Goal: Task Accomplishment & Management: Manage account settings

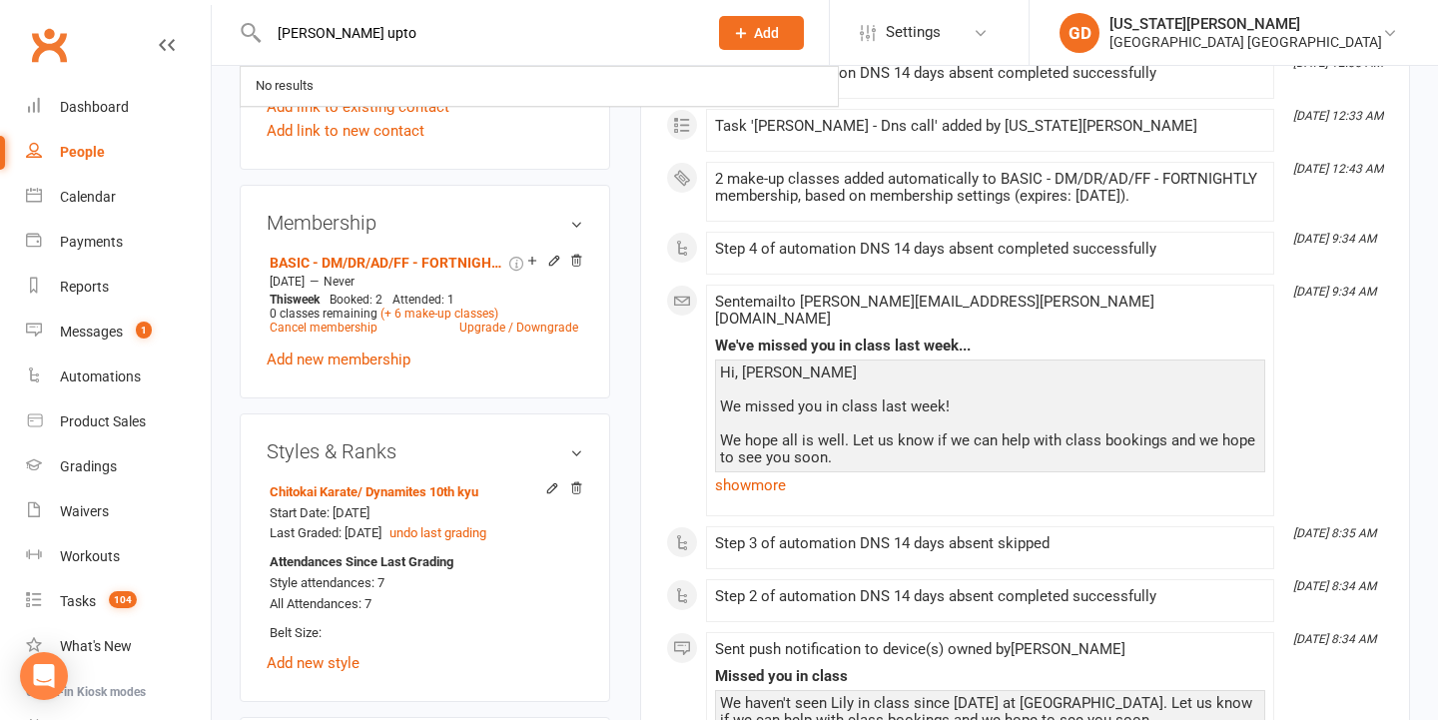
type input "[PERSON_NAME]"
drag, startPoint x: 358, startPoint y: 31, endPoint x: 262, endPoint y: 31, distance: 96.9
click at [262, 31] on div "[PERSON_NAME] No results" at bounding box center [466, 32] width 453 height 65
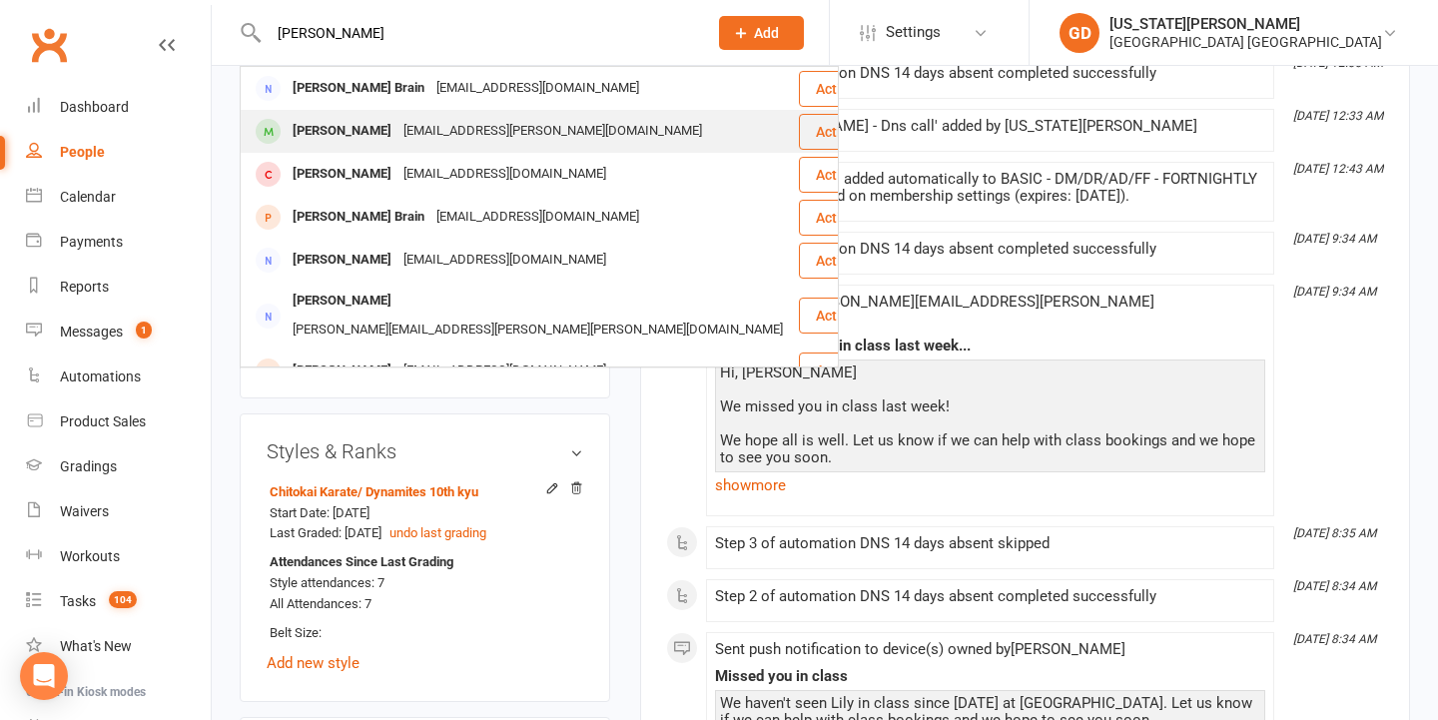
type input "[PERSON_NAME]"
click at [593, 136] on div "[PERSON_NAME] [EMAIL_ADDRESS][PERSON_NAME][DOMAIN_NAME]" at bounding box center [519, 131] width 555 height 41
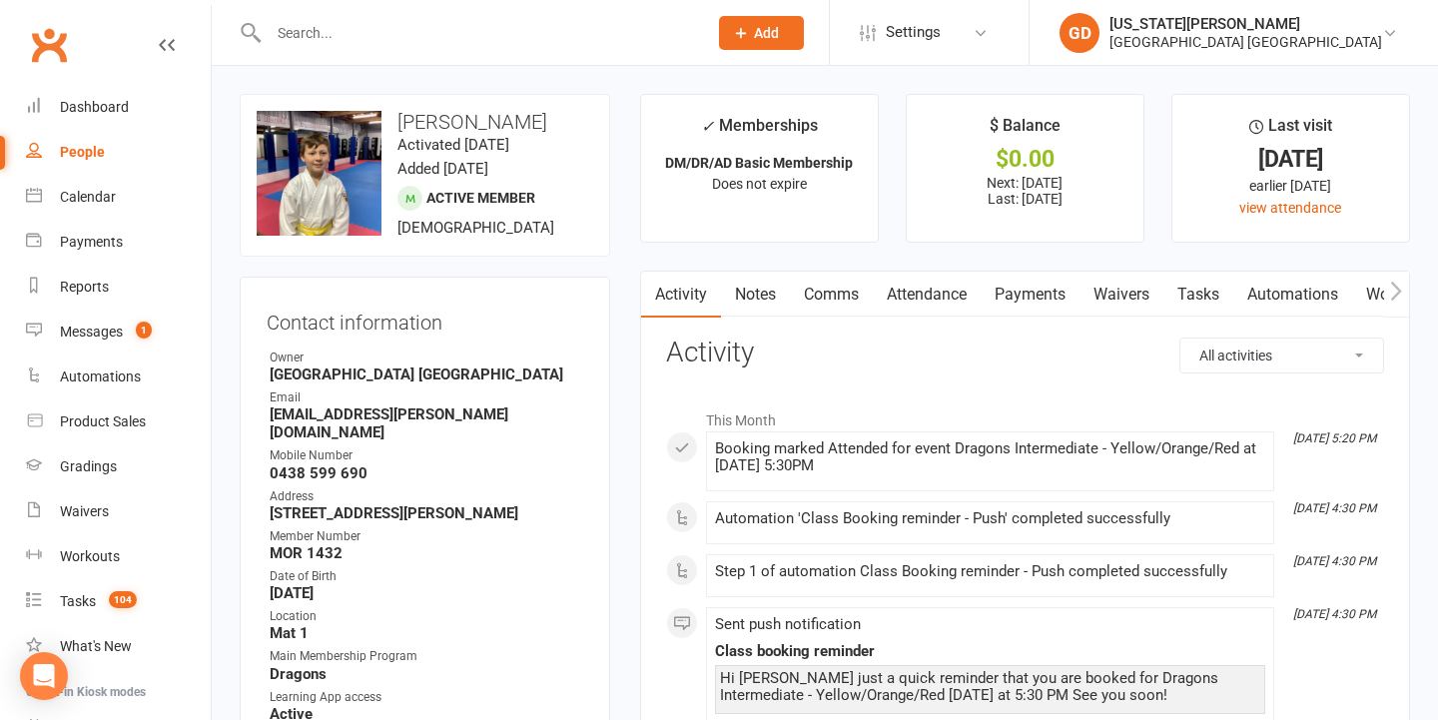
click at [912, 287] on link "Attendance" at bounding box center [927, 295] width 108 height 46
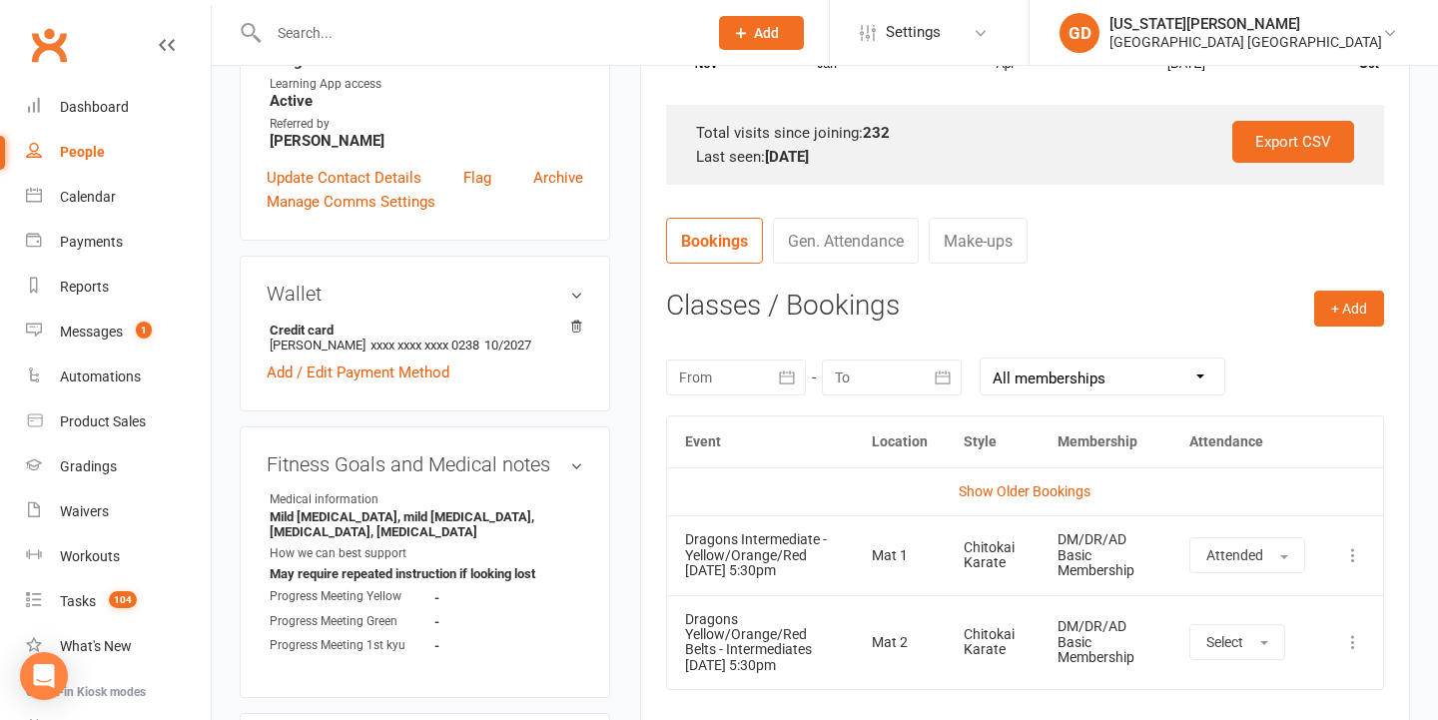
scroll to position [636, 0]
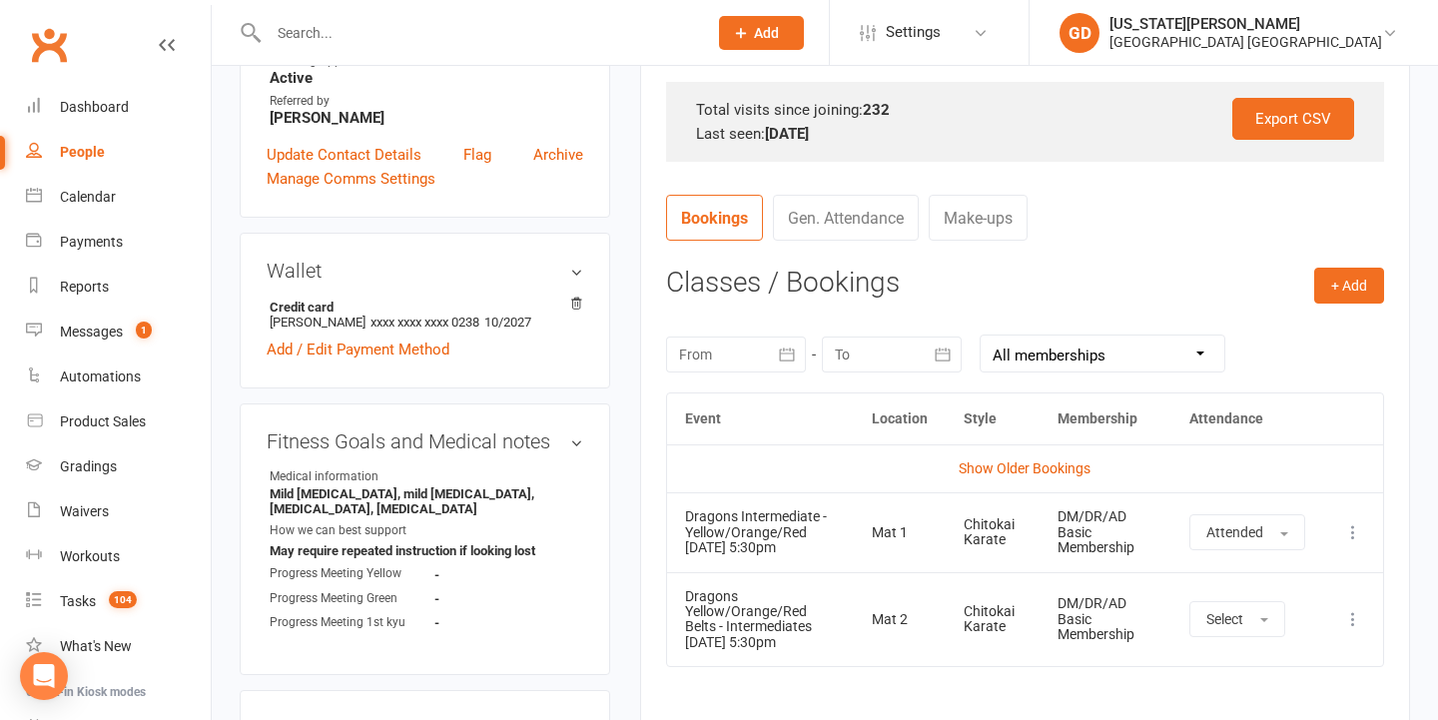
click at [733, 350] on div at bounding box center [736, 355] width 140 height 36
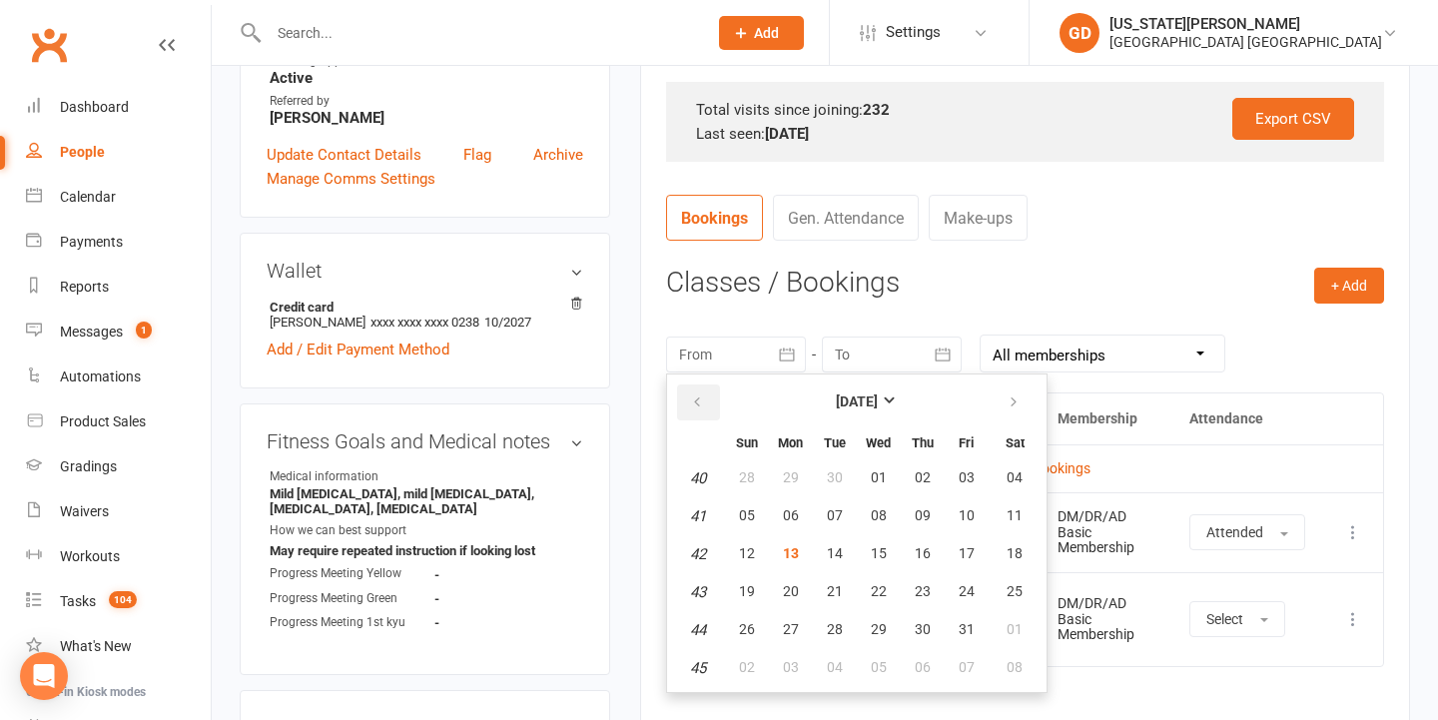
click at [698, 398] on icon "button" at bounding box center [697, 402] width 14 height 16
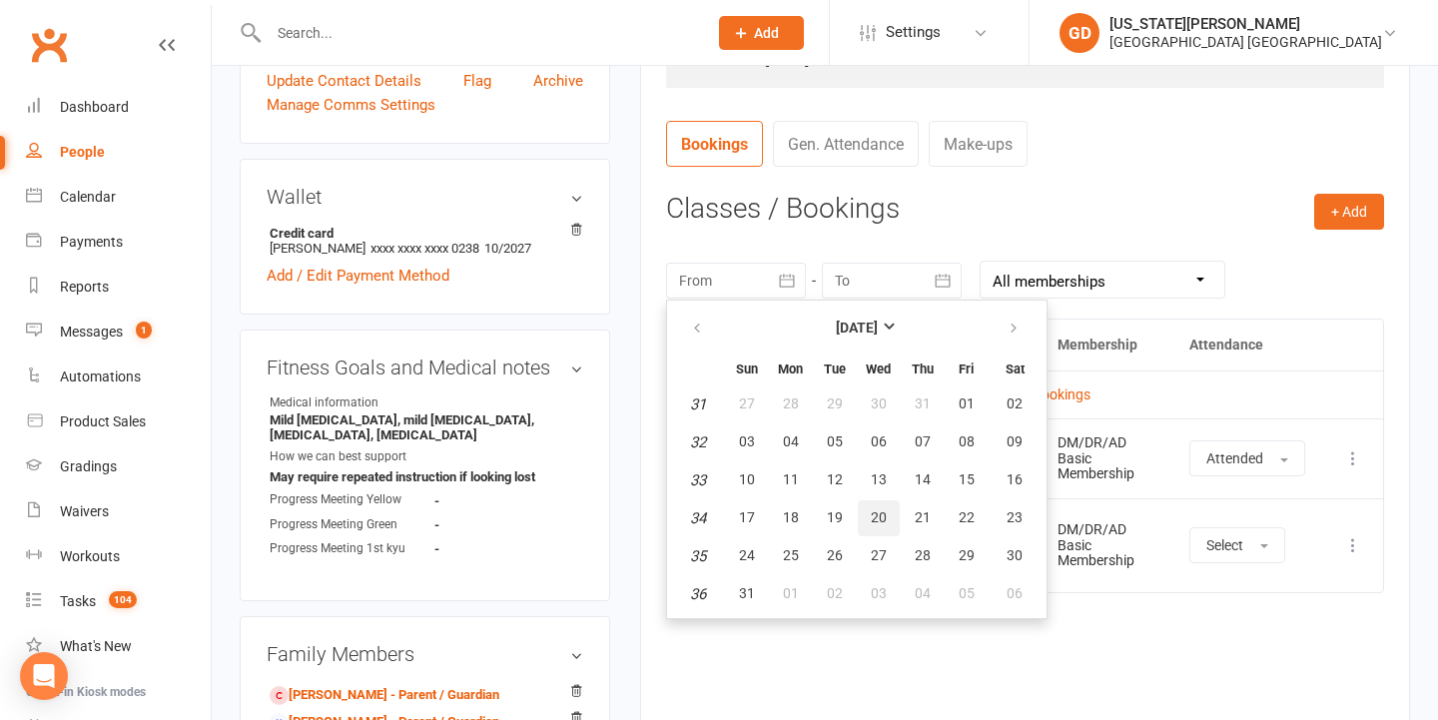
click at [878, 512] on span "20" at bounding box center [879, 517] width 16 height 16
type input "[DATE]"
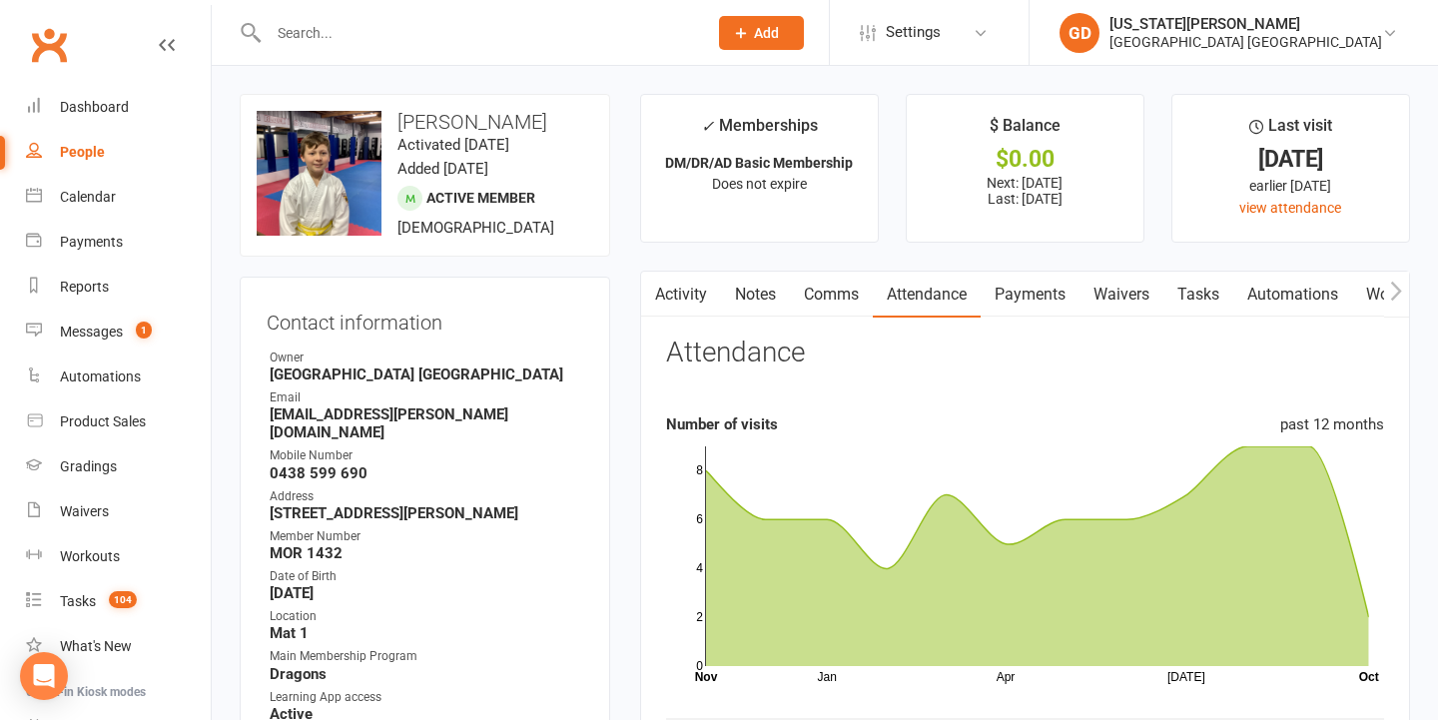
scroll to position [0, 0]
click at [286, 25] on input "text" at bounding box center [478, 33] width 430 height 28
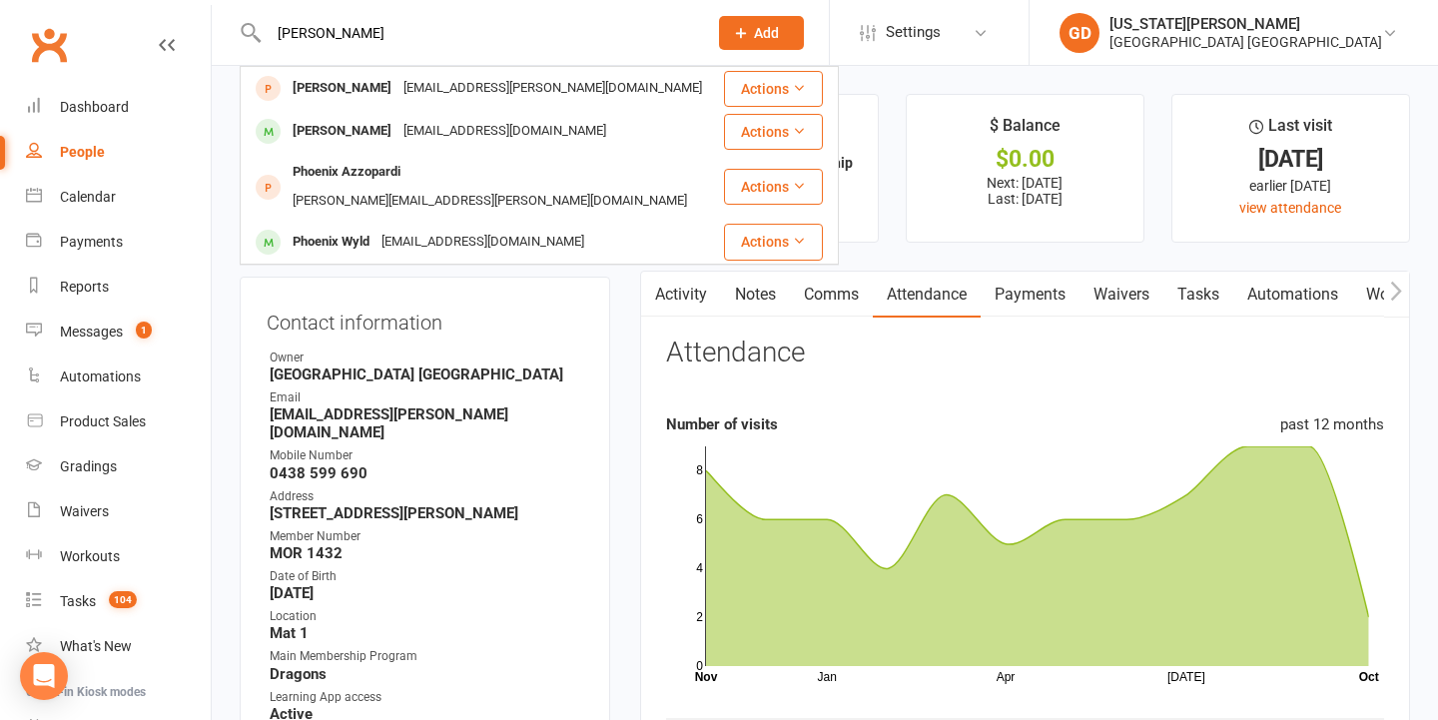
type input "[PERSON_NAME]"
drag, startPoint x: 320, startPoint y: 66, endPoint x: 363, endPoint y: 129, distance: 76.7
click at [363, 128] on div "[PERSON_NAME]" at bounding box center [342, 131] width 111 height 29
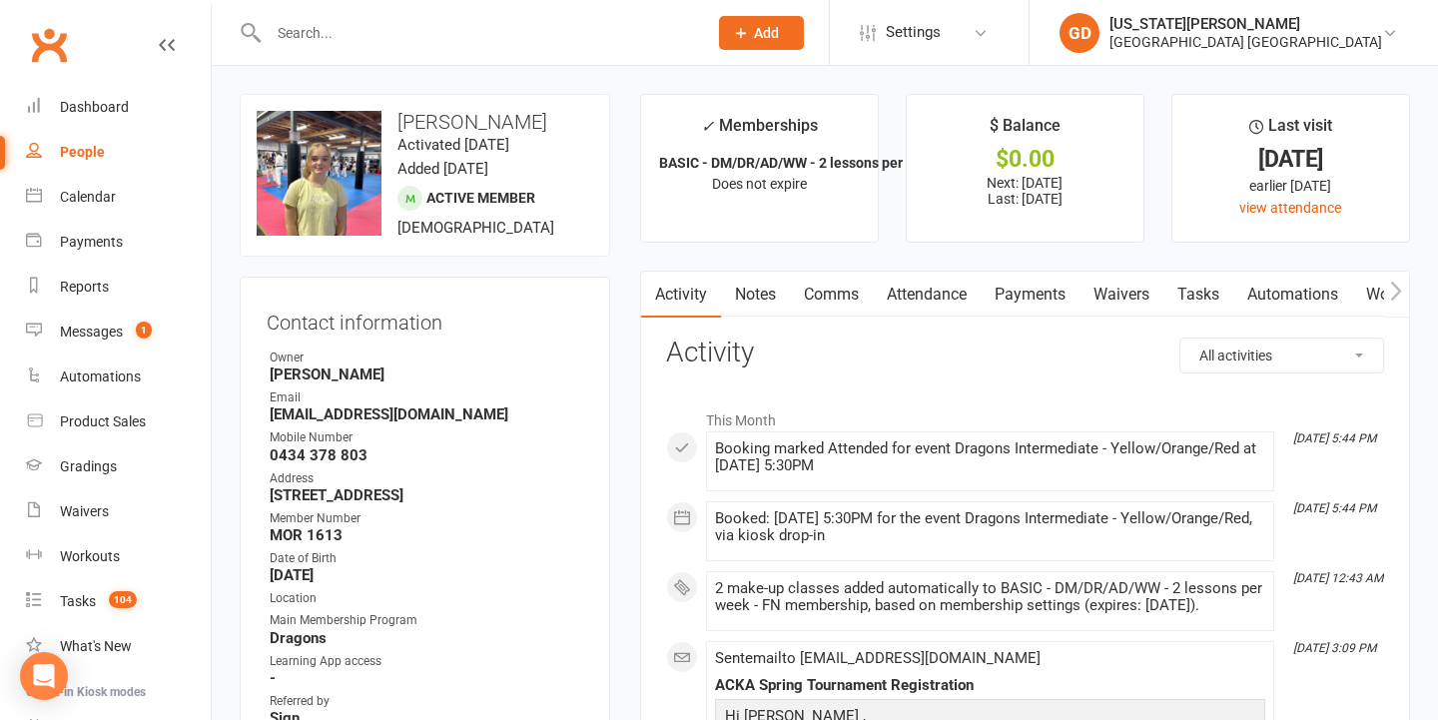
scroll to position [0, 1]
click at [927, 313] on link "Attendance" at bounding box center [926, 295] width 108 height 46
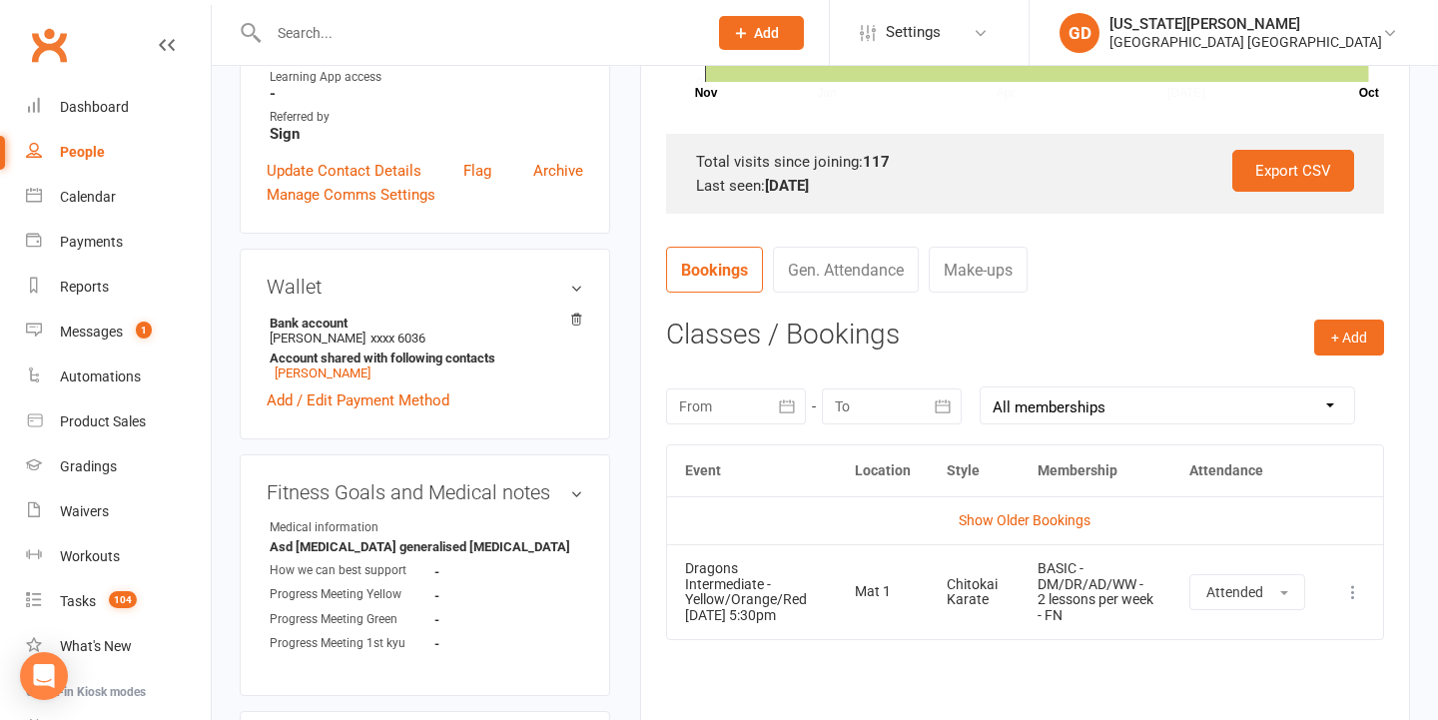
scroll to position [599, 0]
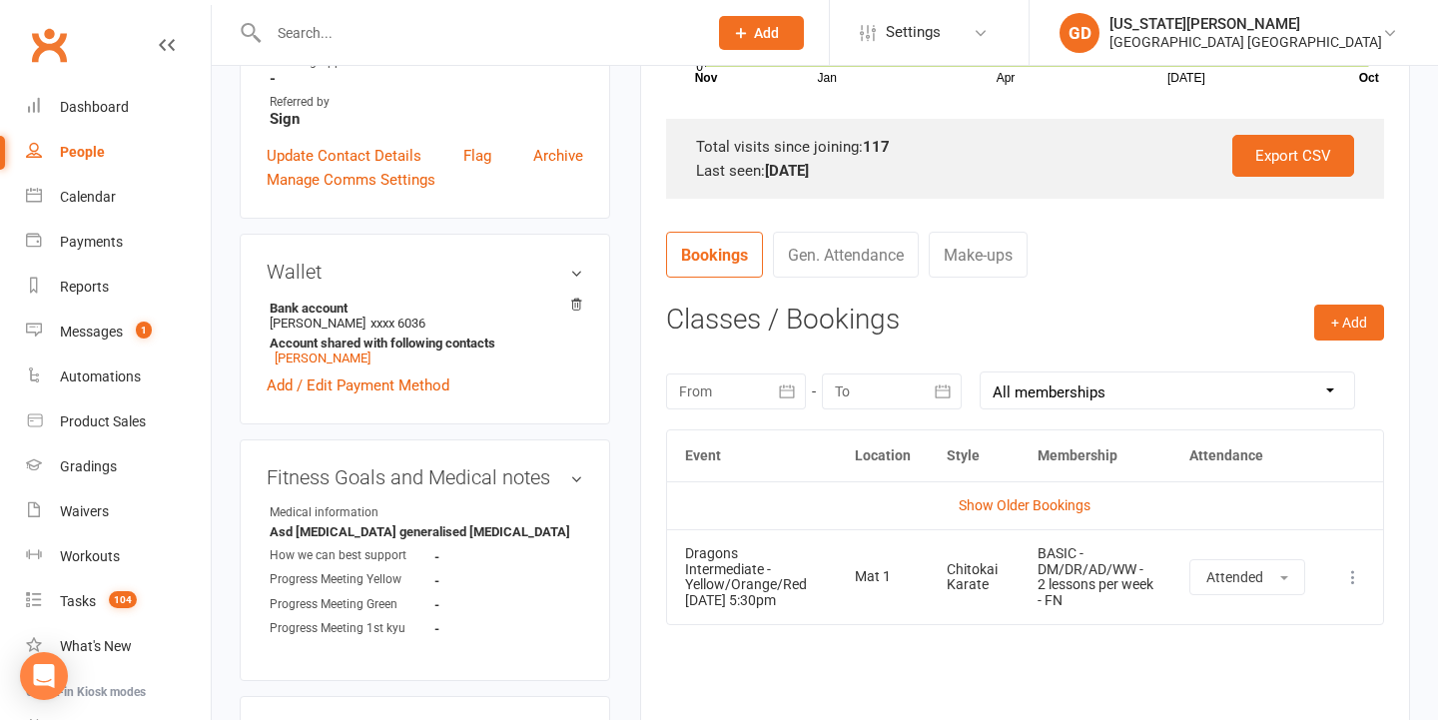
click at [739, 377] on div at bounding box center [736, 391] width 140 height 36
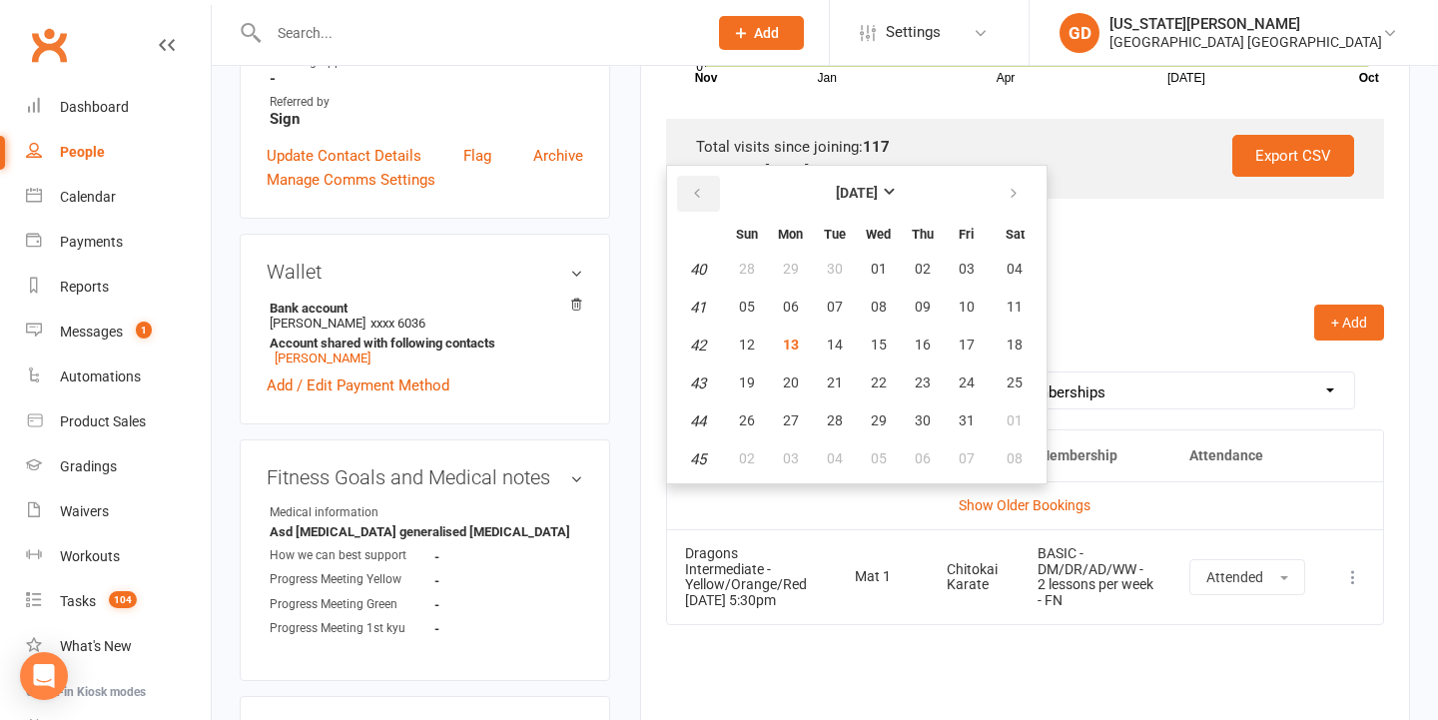
click at [705, 194] on button "button" at bounding box center [698, 194] width 43 height 36
click at [878, 374] on span "20" at bounding box center [879, 382] width 16 height 16
type input "[DATE]"
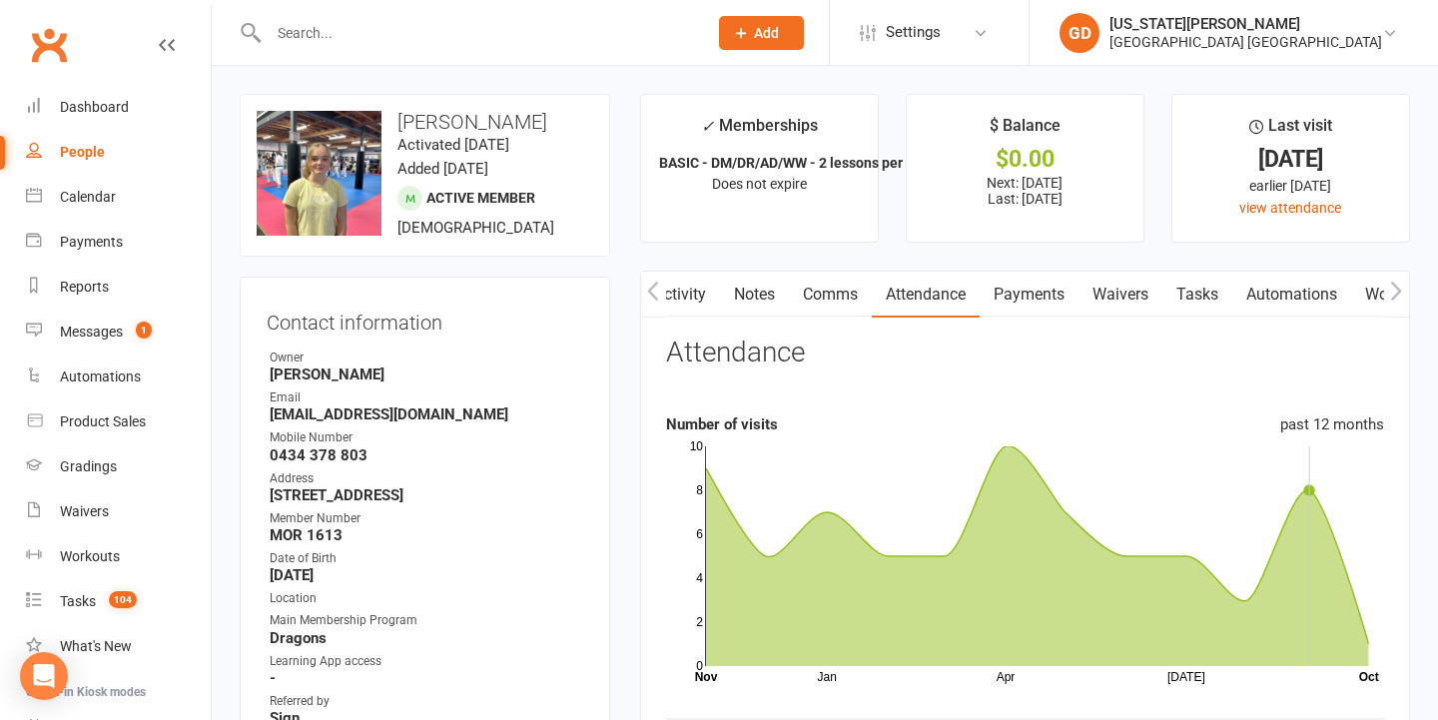
scroll to position [0, 0]
click at [557, 33] on input "text" at bounding box center [478, 33] width 430 height 28
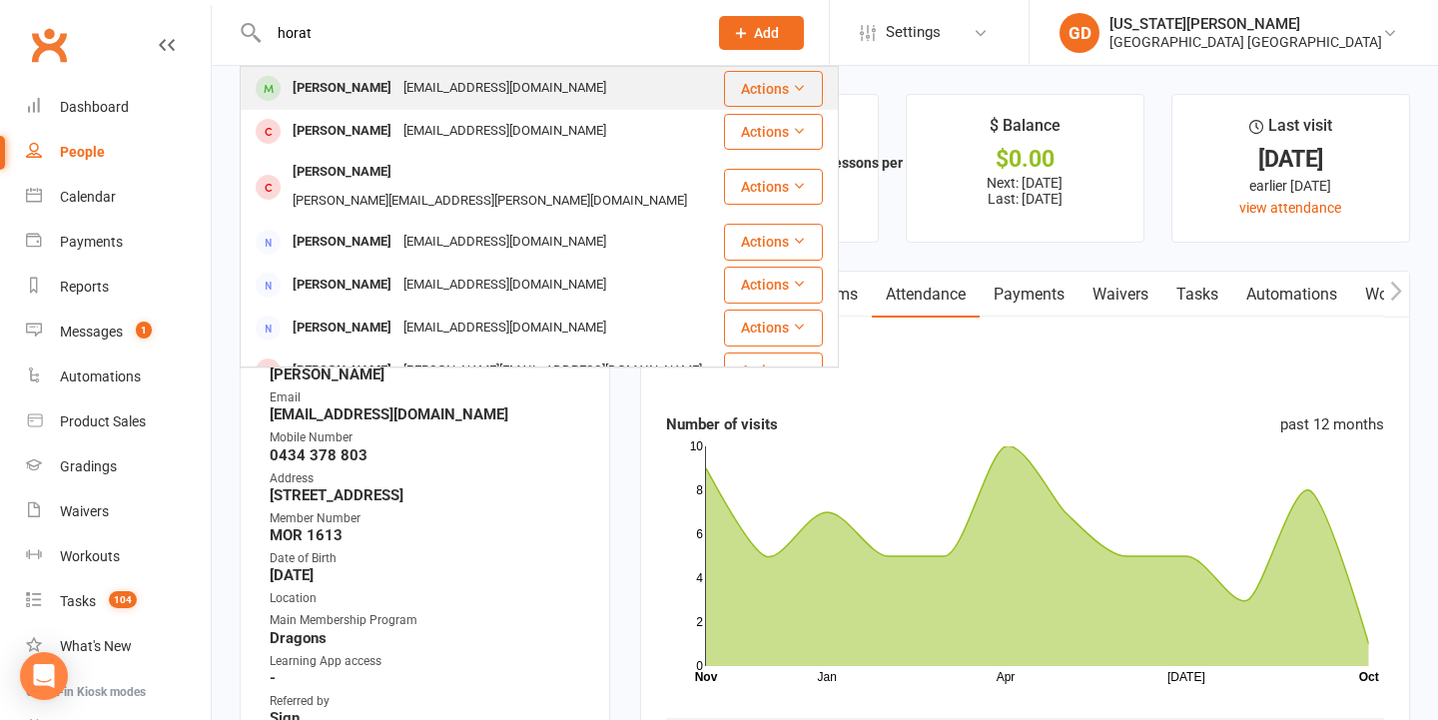
type input "horat"
click at [530, 84] on div "[EMAIL_ADDRESS][DOMAIN_NAME]" at bounding box center [504, 88] width 215 height 29
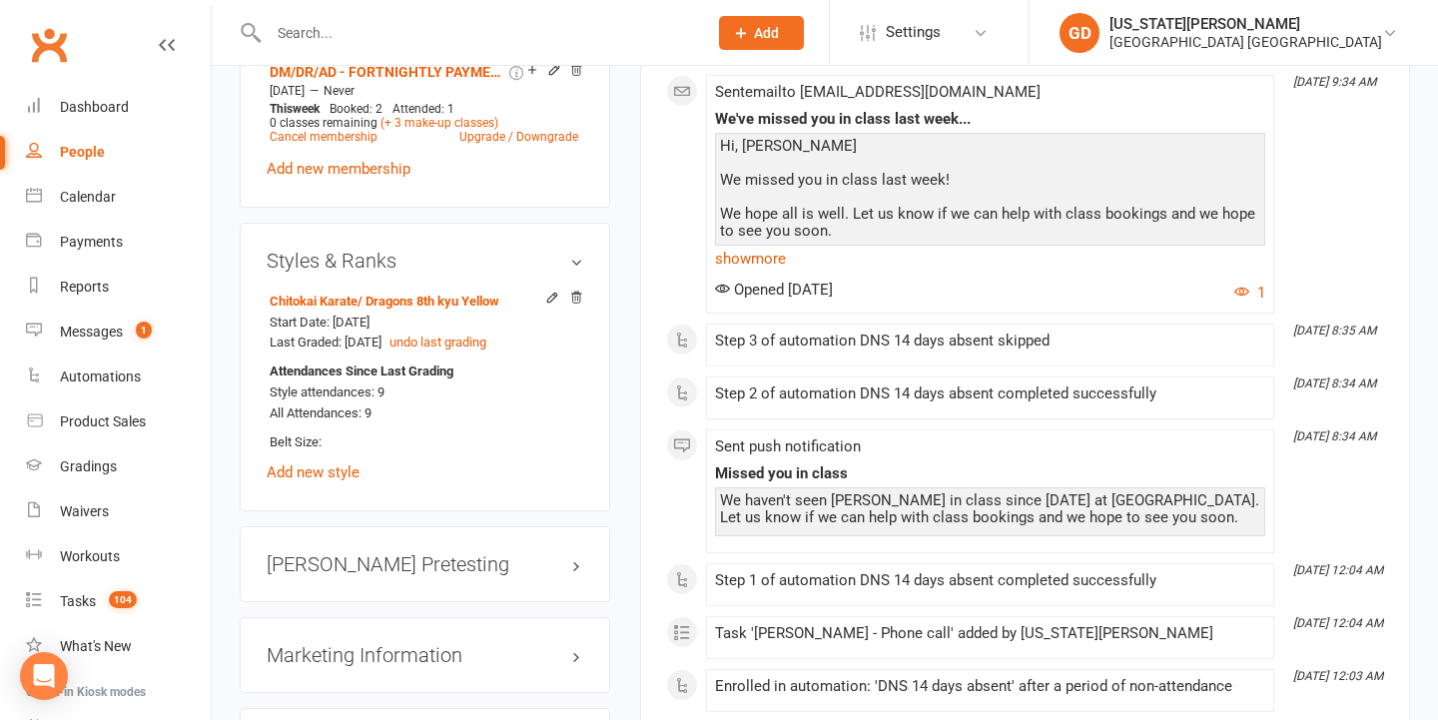
scroll to position [1501, 0]
